Goal: Task Accomplishment & Management: Manage account settings

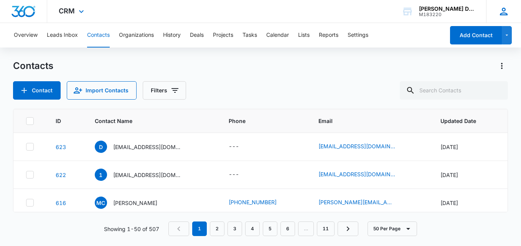
click at [502, 12] on icon at bounding box center [504, 12] width 12 height 12
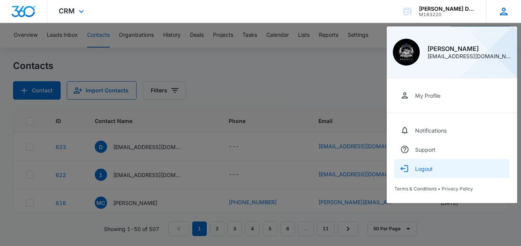
click at [411, 175] on button "Logout" at bounding box center [451, 168] width 115 height 19
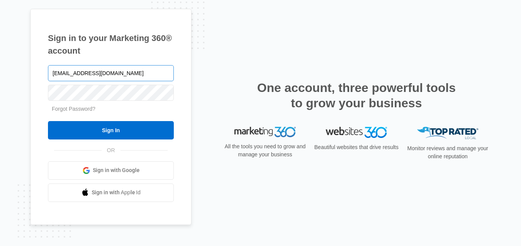
click at [118, 76] on input "[EMAIL_ADDRESS][DOMAIN_NAME]" at bounding box center [111, 73] width 126 height 16
type input "[EMAIL_ADDRESS][DOMAIN_NAME]"
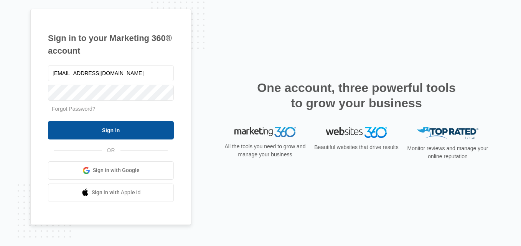
click at [109, 134] on input "Sign In" at bounding box center [111, 130] width 126 height 18
